Goal: Information Seeking & Learning: Understand process/instructions

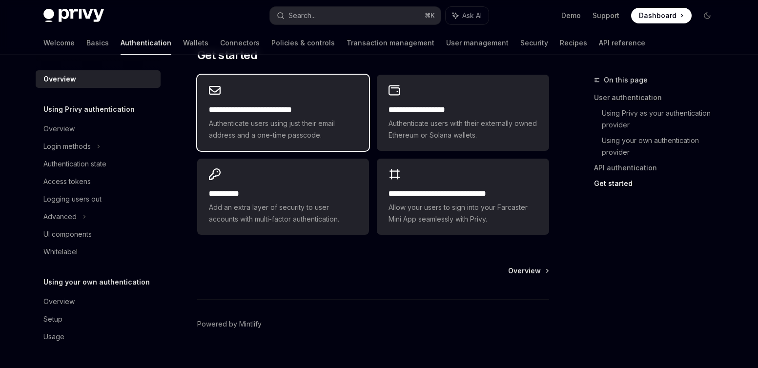
scroll to position [834, 0]
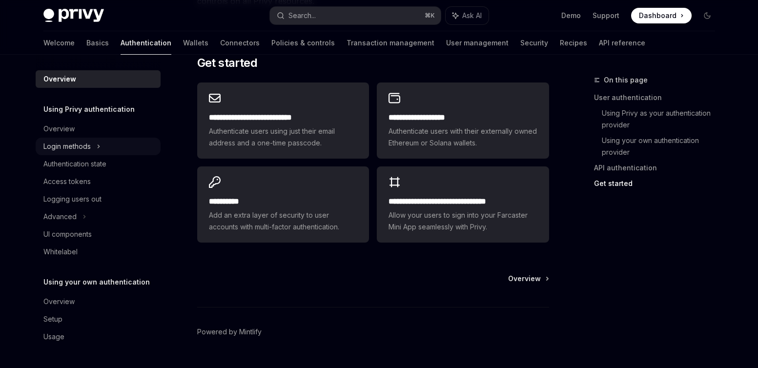
click at [87, 145] on div "Login methods" at bounding box center [66, 147] width 47 height 12
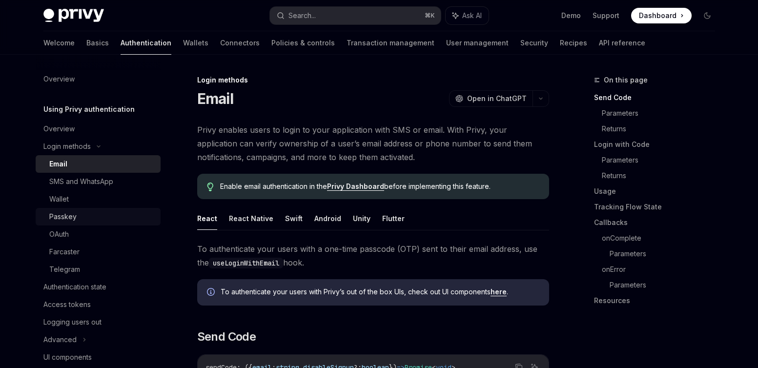
click at [67, 221] on div "Passkey" at bounding box center [62, 217] width 27 height 12
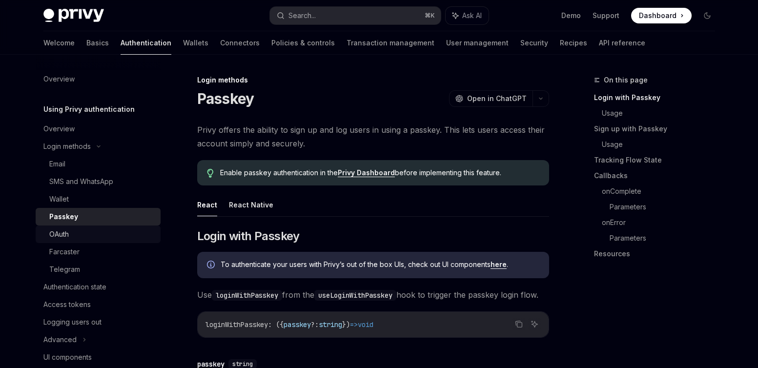
click at [65, 235] on div "OAuth" at bounding box center [59, 234] width 20 height 12
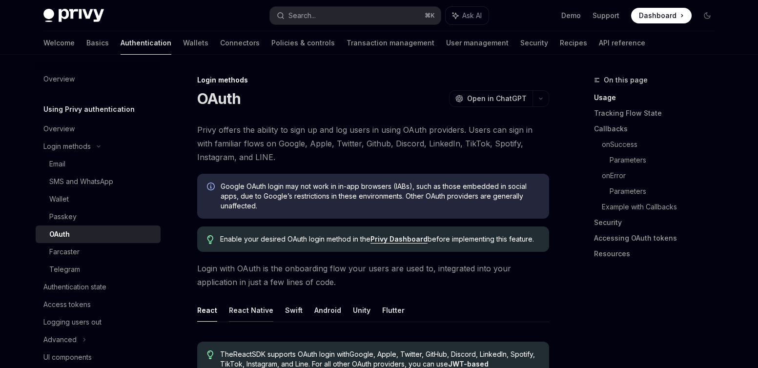
click at [235, 314] on button "React Native" at bounding box center [251, 310] width 44 height 23
type textarea "*"
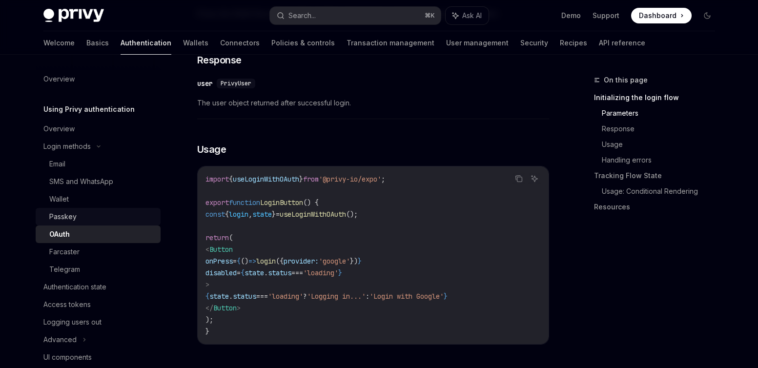
scroll to position [869, 0]
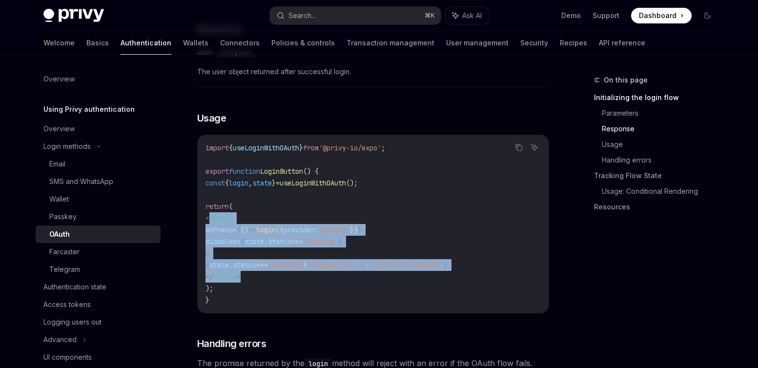
drag, startPoint x: 270, startPoint y: 268, endPoint x: 211, endPoint y: 206, distance: 85.3
click at [211, 206] on code "import { useLoginWithOAuth } from '@privy-io/expo' ; export function LoginButto…" at bounding box center [372, 224] width 335 height 164
copy code "< Button onPress = { () => login ({ provider: 'google' }) } disabled = { state …"
click at [272, 179] on span "state" at bounding box center [262, 183] width 20 height 9
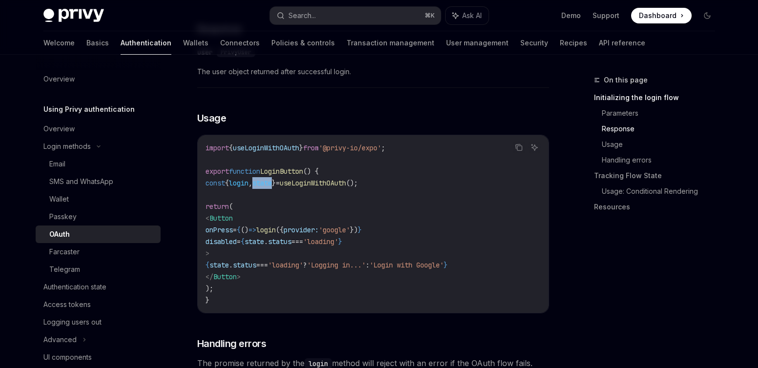
click at [272, 179] on span "state" at bounding box center [262, 183] width 20 height 9
copy code "const { login , state } = useLoginWithOAuth ();"
click at [299, 144] on span "useLoginWithOAuth" at bounding box center [266, 148] width 66 height 9
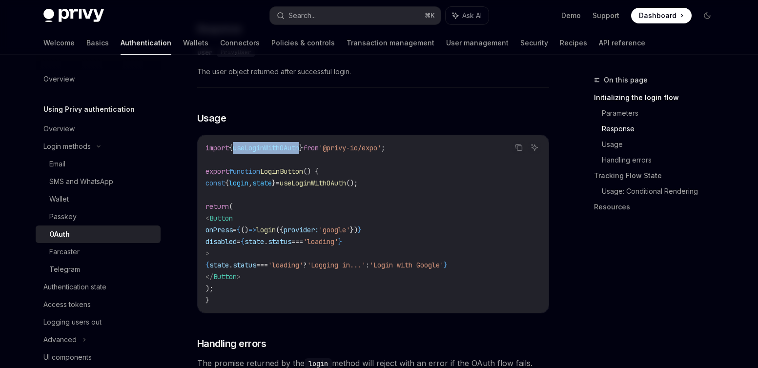
click at [299, 144] on span "useLoginWithOAuth" at bounding box center [266, 148] width 66 height 9
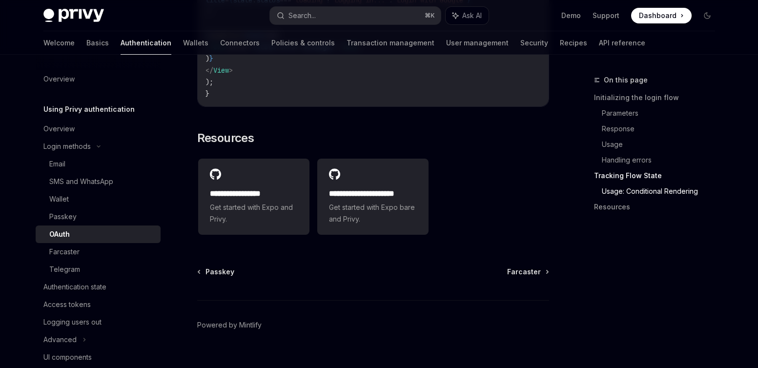
scroll to position [2095, 0]
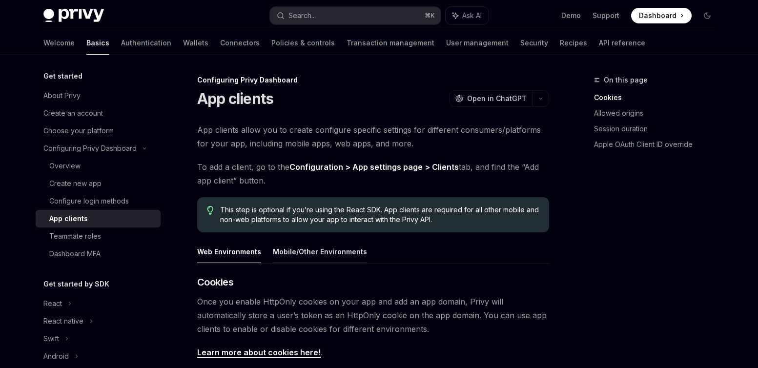
click at [324, 251] on button "Mobile/Other Environments" at bounding box center [320, 251] width 94 height 23
type textarea "*"
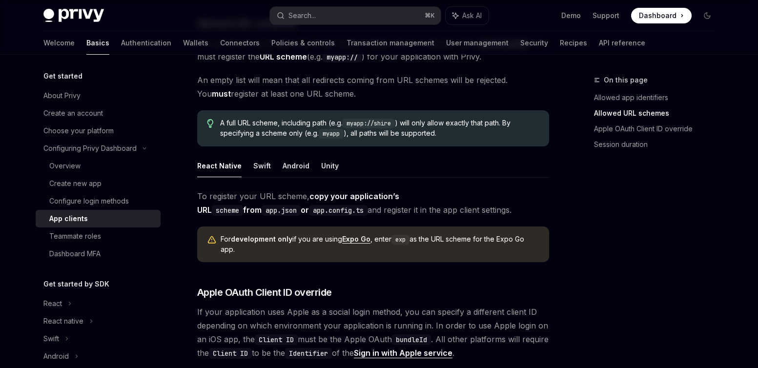
scroll to position [789, 0]
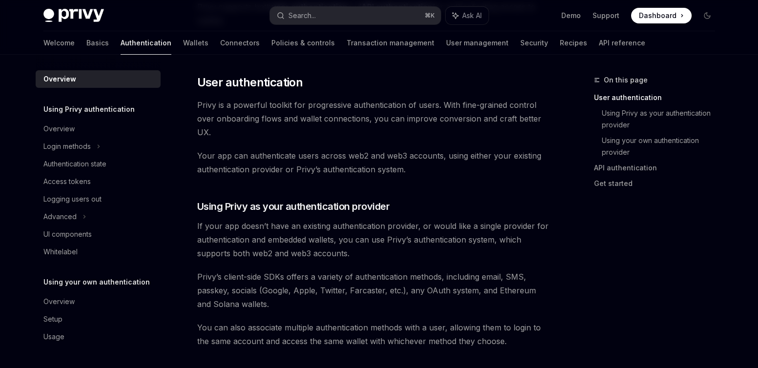
scroll to position [197, 0]
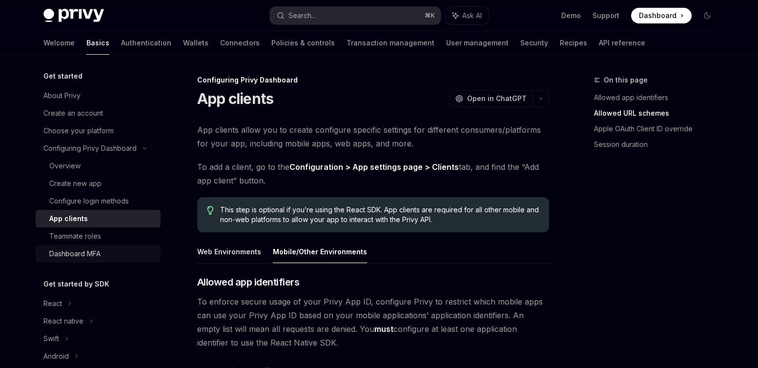
scroll to position [789, 0]
